Goal: Communication & Community: Answer question/provide support

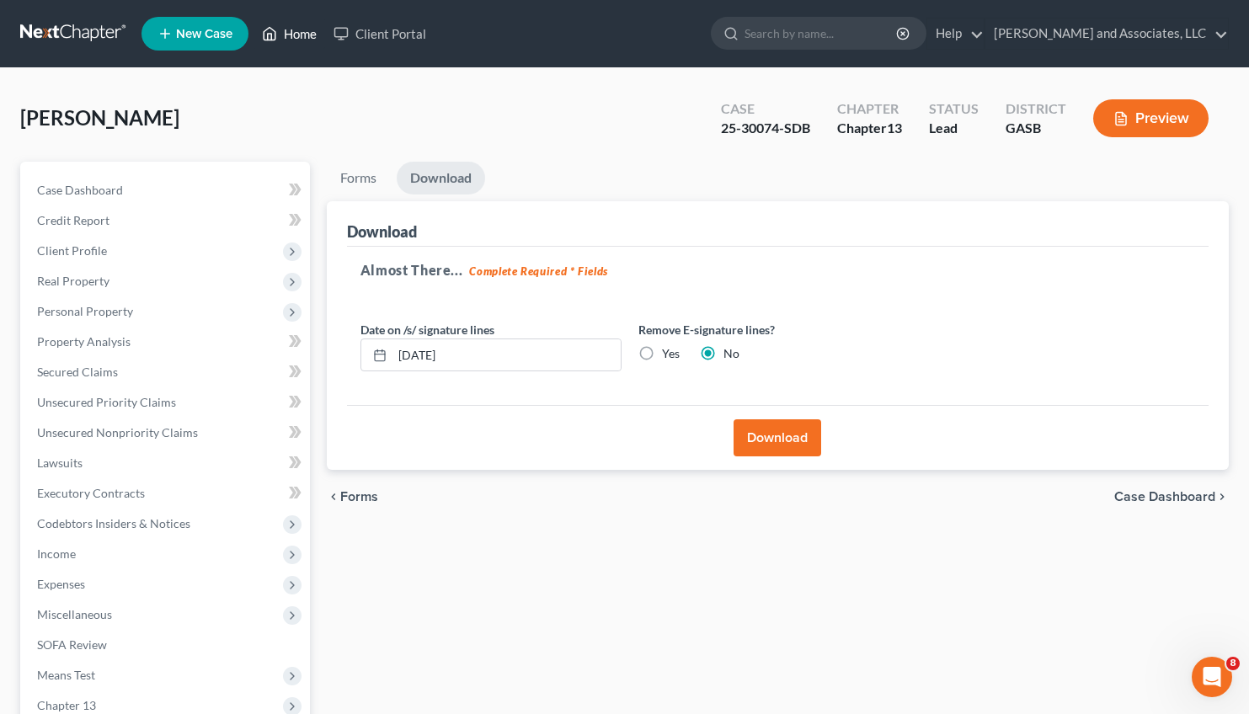
click at [308, 35] on link "Home" at bounding box center [290, 34] width 72 height 30
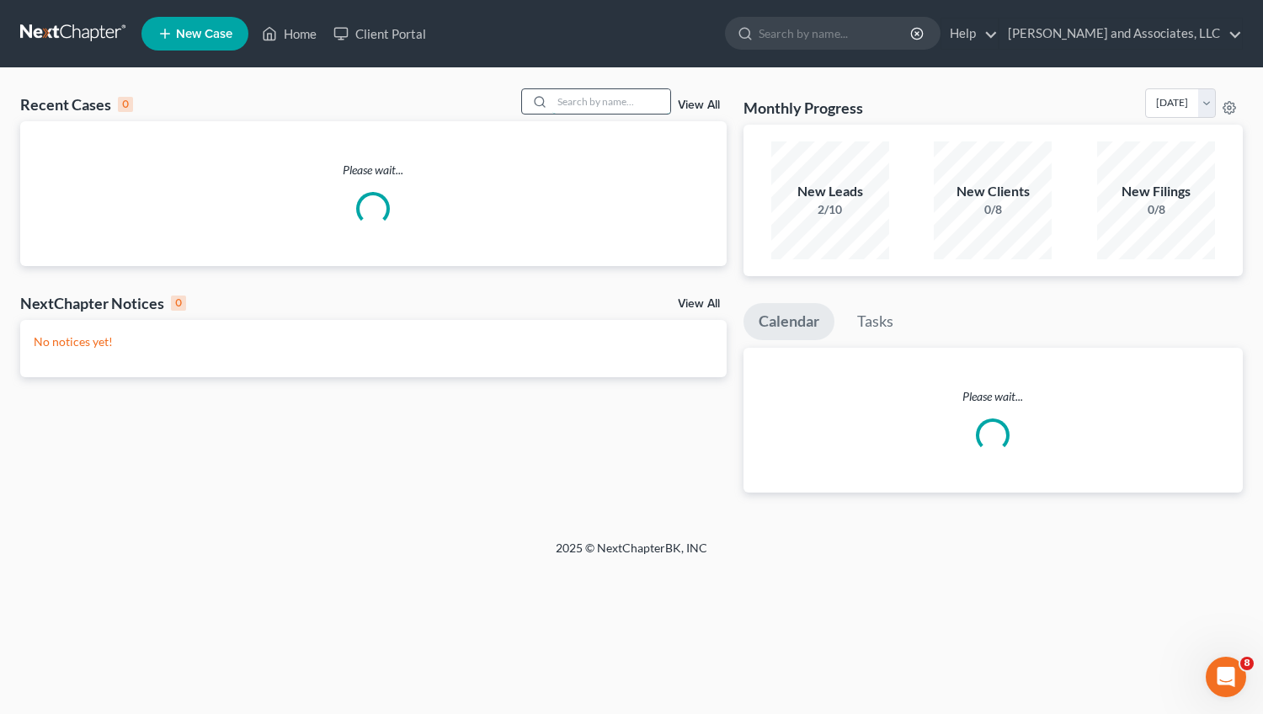
click at [578, 109] on input "search" at bounding box center [612, 101] width 118 height 24
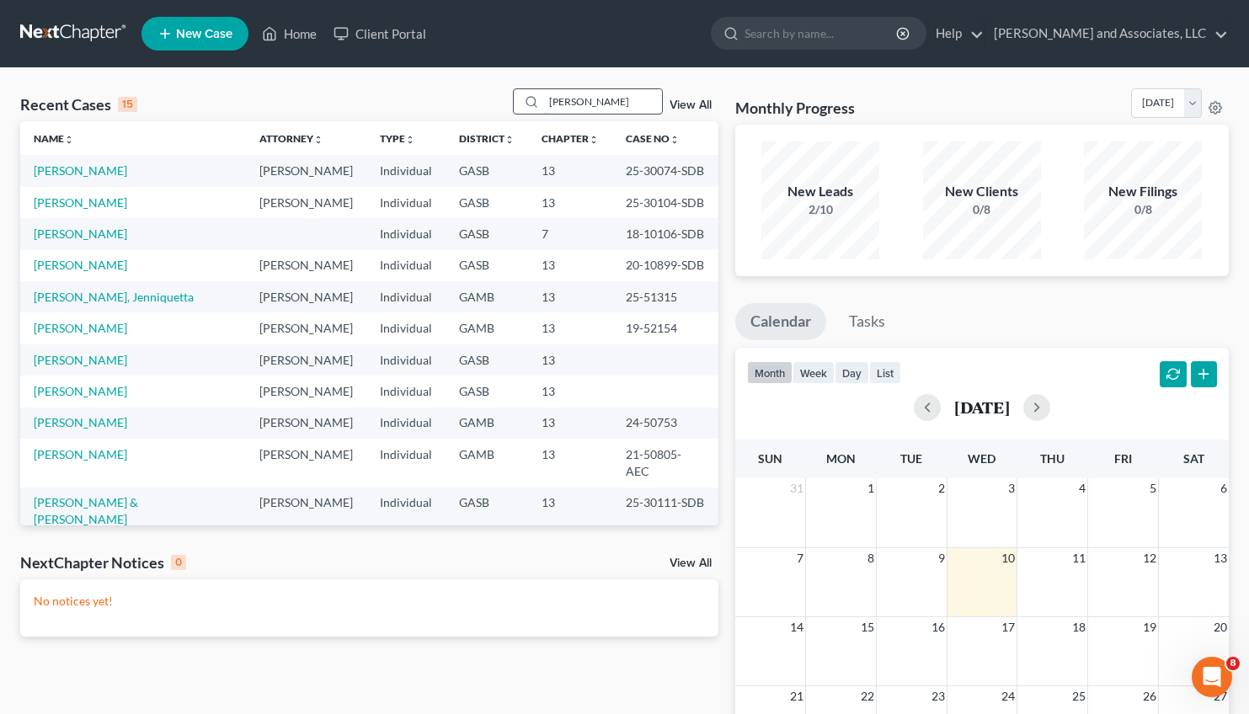
type input "[PERSON_NAME]"
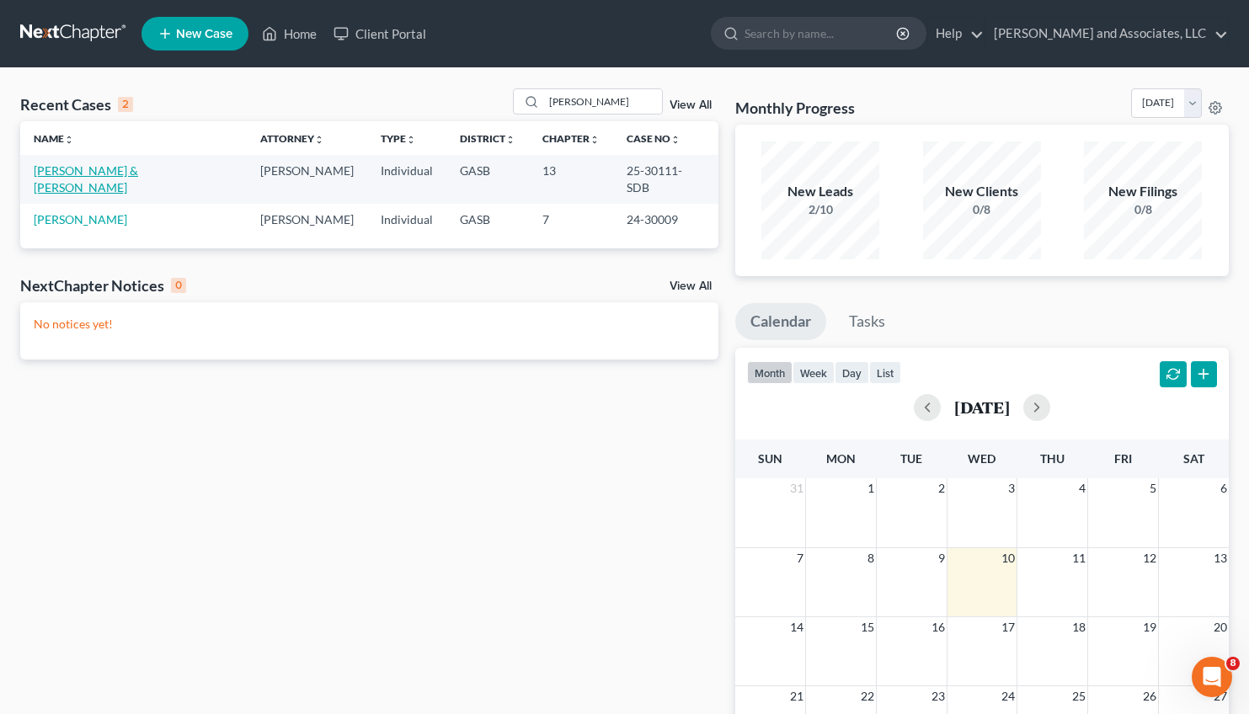
click at [96, 168] on link "[PERSON_NAME] & [PERSON_NAME]" at bounding box center [86, 178] width 104 height 31
select select "0"
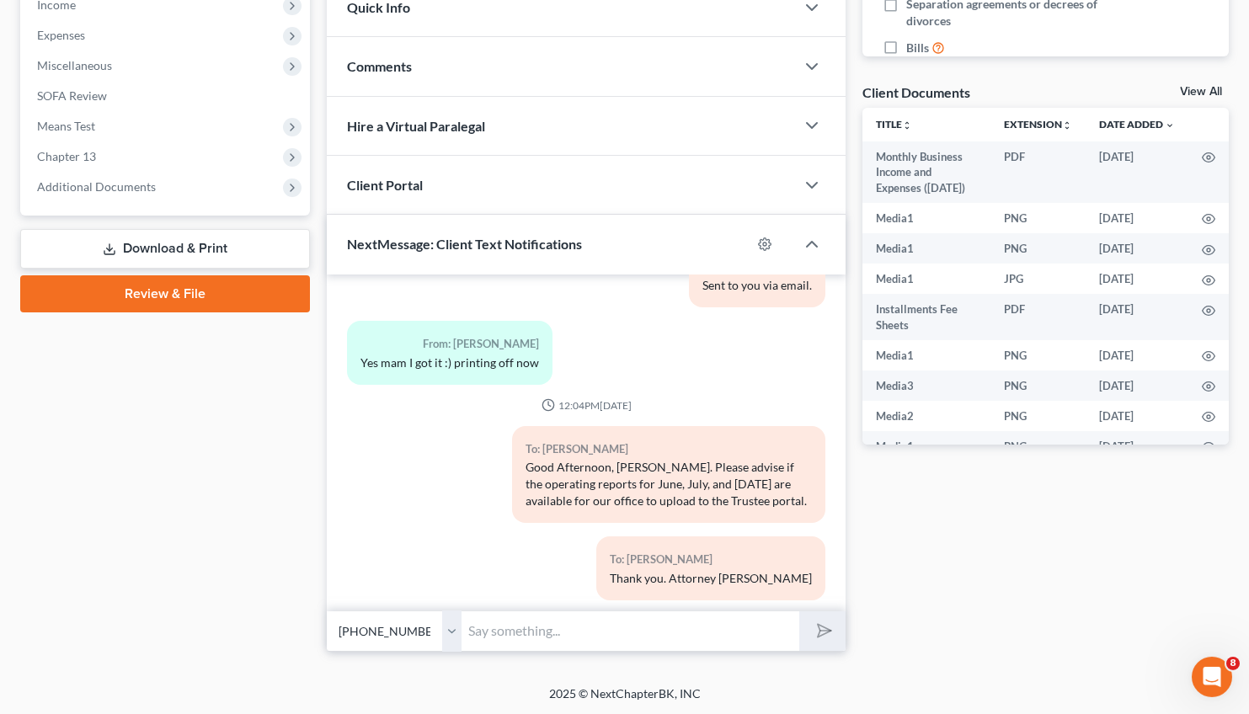
scroll to position [550, 0]
click at [503, 619] on input "text" at bounding box center [631, 630] width 338 height 41
type input "s"
type input "So sorry to hear that [PERSON_NAME]. Can you please send me the months you do h…"
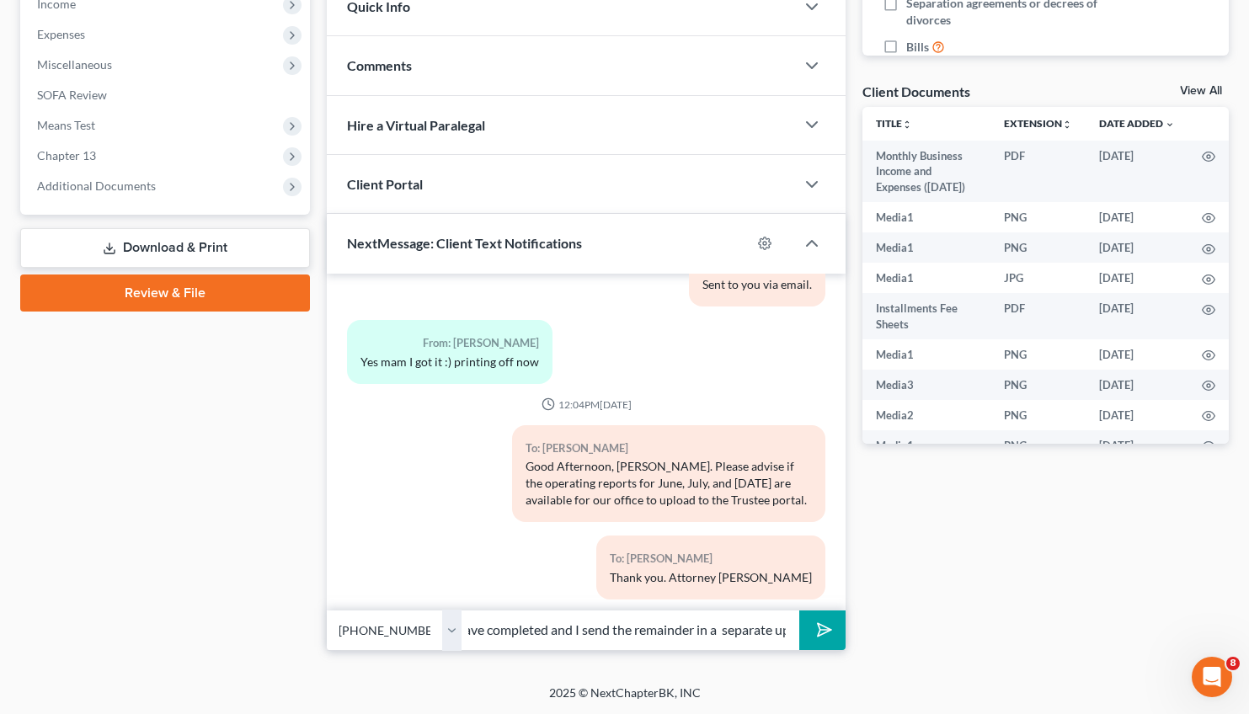
click at [799, 611] on button "submit" at bounding box center [822, 631] width 46 height 40
